Goal: Find specific page/section: Find specific page/section

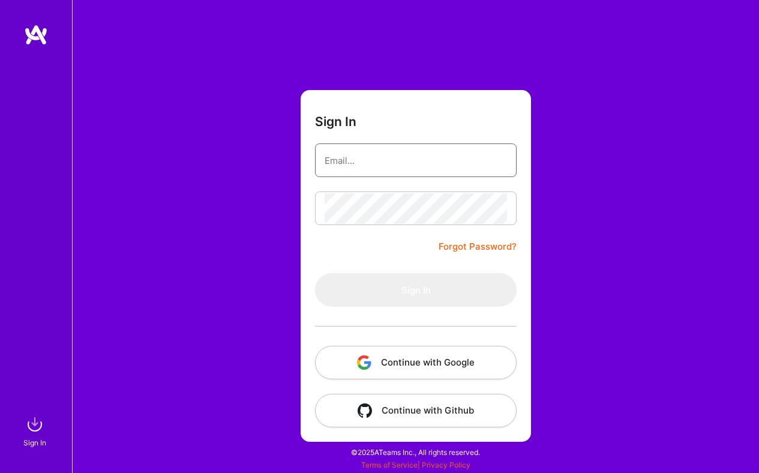
type input "[PERSON_NAME][EMAIL_ADDRESS][DOMAIN_NAME]"
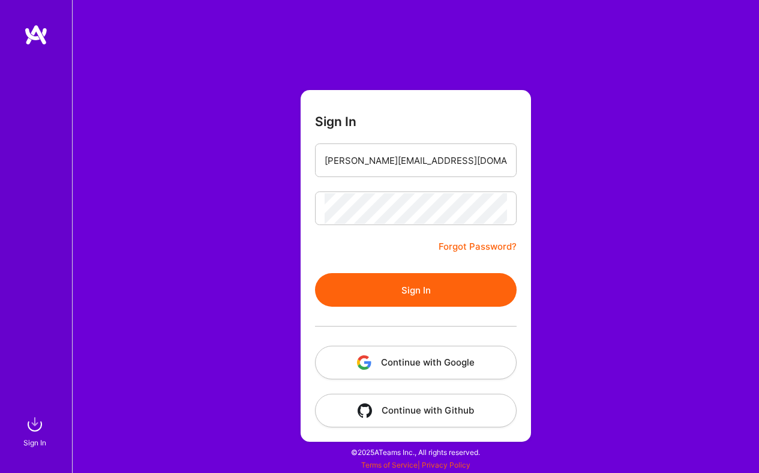
click at [458, 365] on button "Continue with Google" at bounding box center [416, 363] width 202 height 34
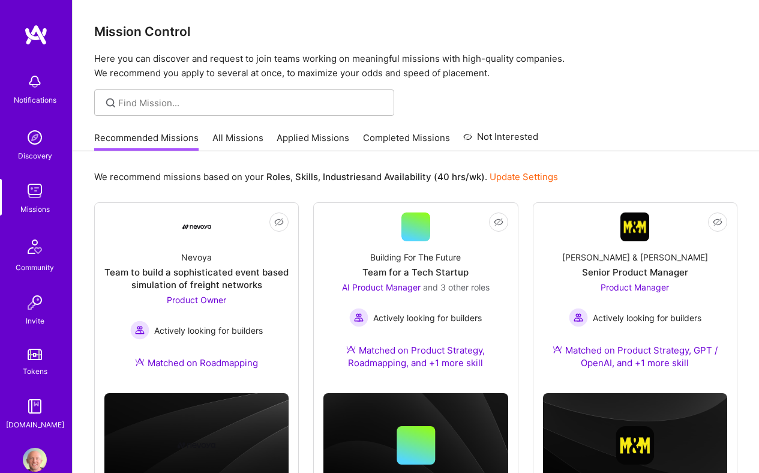
click at [252, 136] on link "All Missions" at bounding box center [237, 141] width 51 height 20
